Goal: Task Accomplishment & Management: Manage account settings

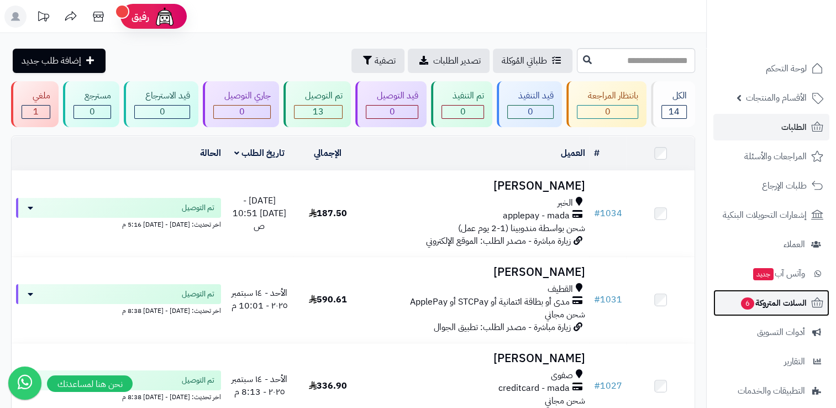
click at [775, 299] on span "السلات المتروكة 6" at bounding box center [773, 302] width 67 height 15
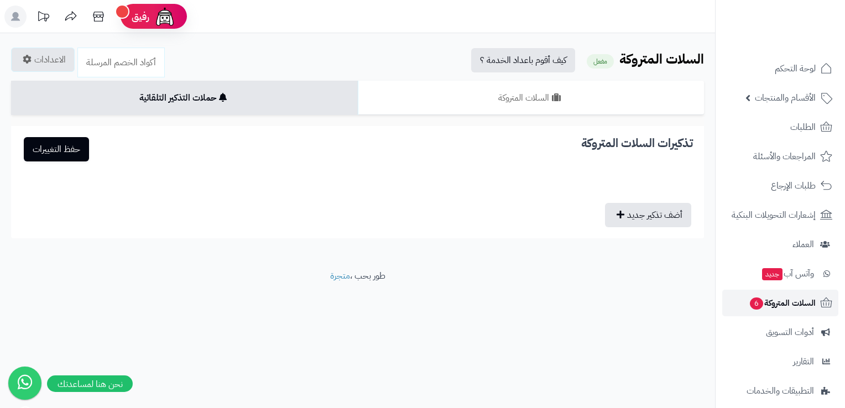
click at [765, 309] on span "السلات المتروكة 6" at bounding box center [782, 302] width 67 height 15
click at [783, 306] on span "السلات المتروكة 6" at bounding box center [782, 302] width 67 height 15
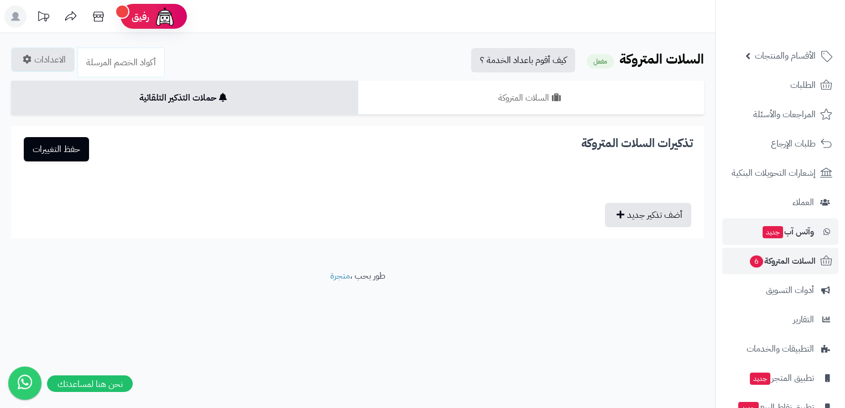
scroll to position [97, 0]
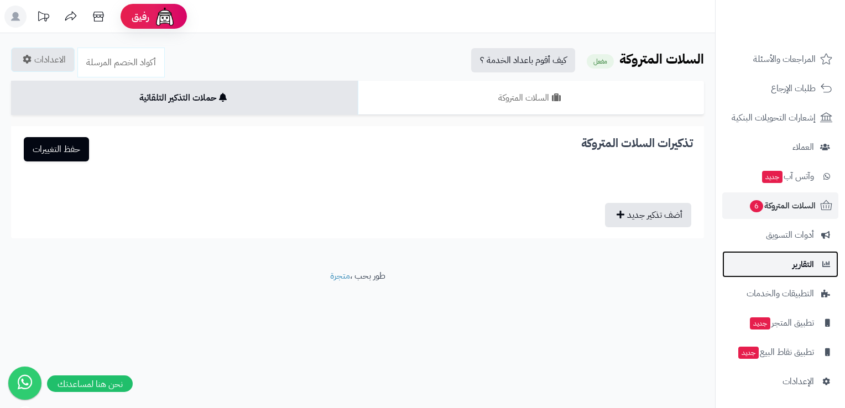
click at [802, 258] on span "التقارير" at bounding box center [803, 264] width 22 height 15
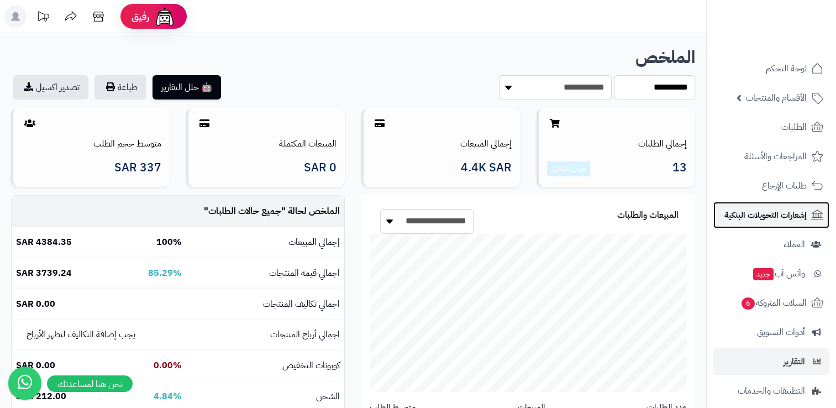
click at [749, 218] on span "إشعارات التحويلات البنكية" at bounding box center [766, 214] width 82 height 15
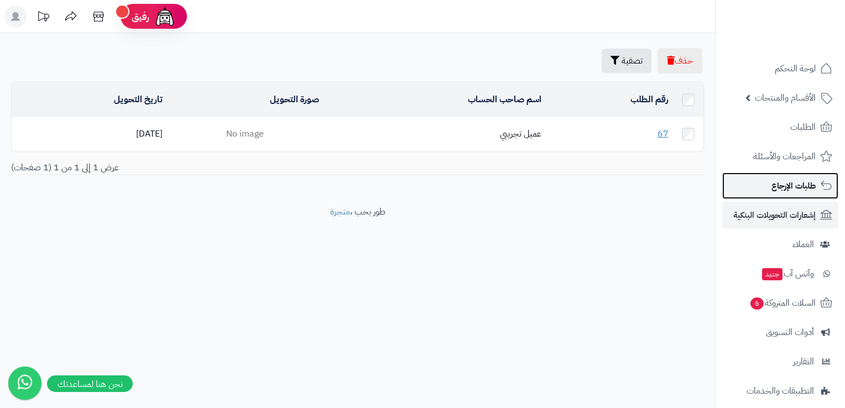
click at [807, 191] on span "طلبات الإرجاع" at bounding box center [793, 185] width 44 height 15
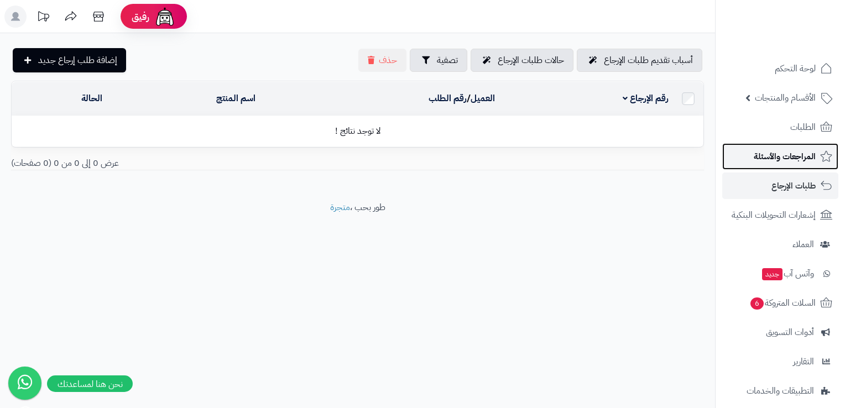
click at [787, 159] on span "المراجعات والأسئلة" at bounding box center [784, 156] width 62 height 15
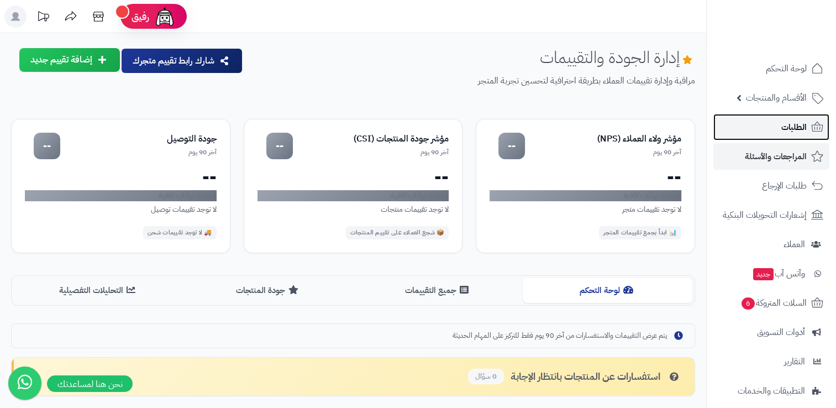
click at [784, 127] on span "الطلبات" at bounding box center [794, 126] width 25 height 15
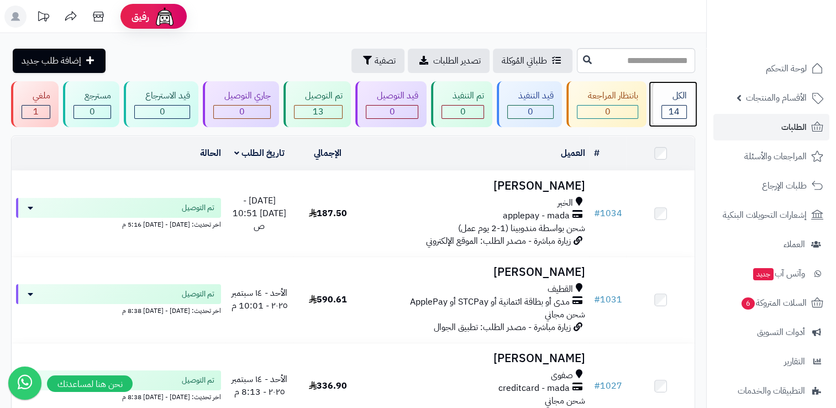
click at [673, 105] on span "14" at bounding box center [674, 111] width 11 height 13
